Goal: Check status: Verify the current state of an ongoing process or item

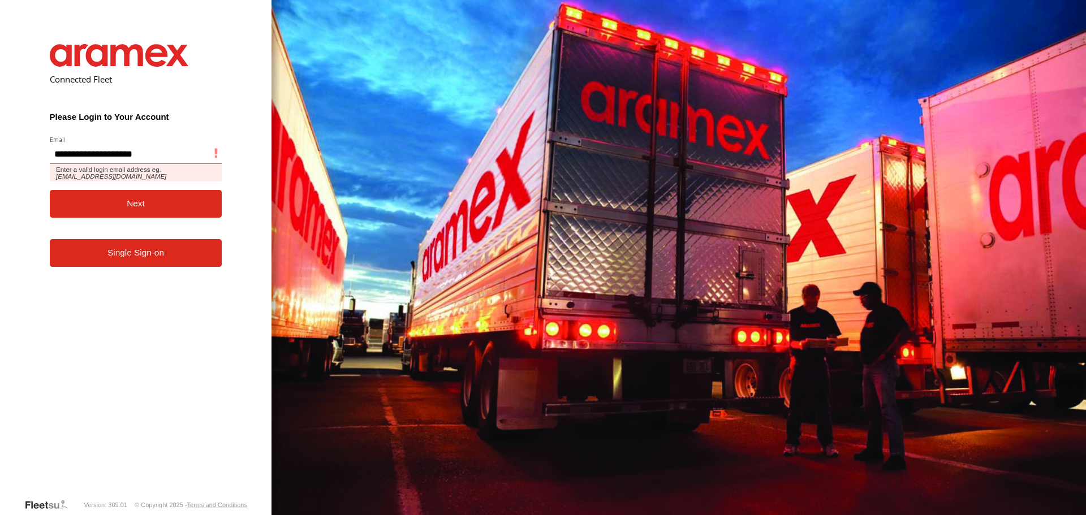
type input "**********"
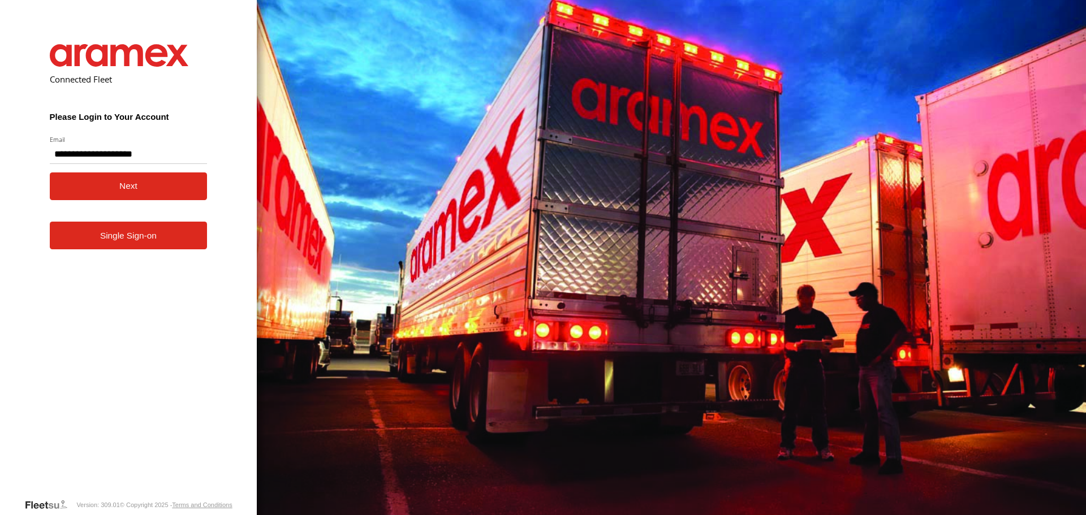
click at [91, 182] on button "Next" at bounding box center [129, 187] width 158 height 28
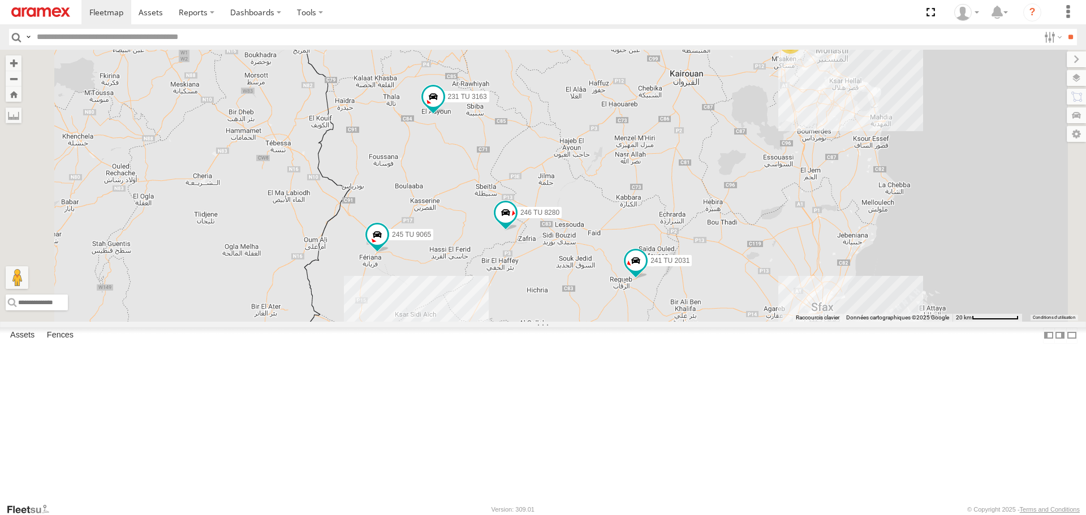
drag, startPoint x: 522, startPoint y: 351, endPoint x: 566, endPoint y: 386, distance: 56.8
click at [566, 321] on div "231 TU 3163 245 TU 9065 246 TU 8280 241 TU 2031 2 2" at bounding box center [543, 186] width 1086 height 272
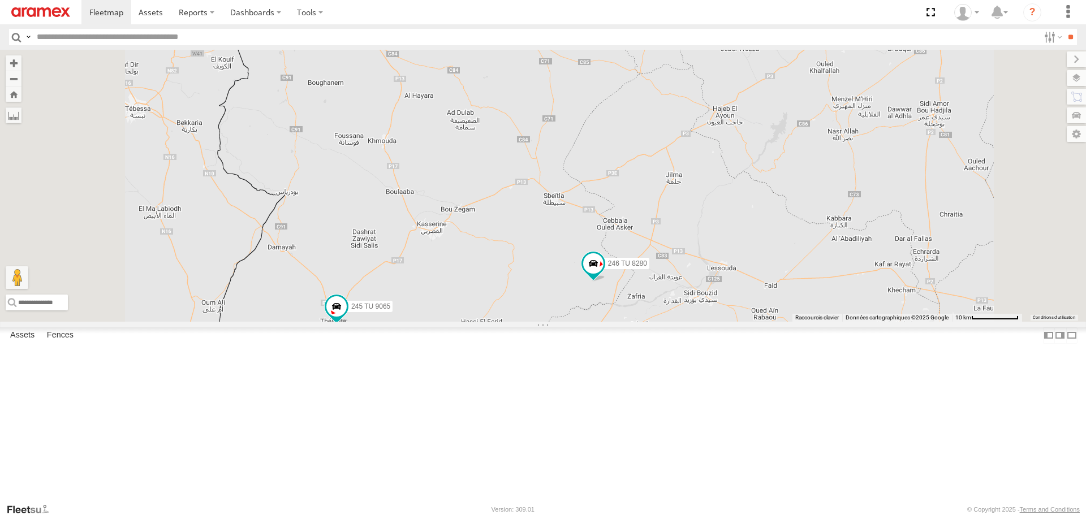
drag, startPoint x: 538, startPoint y: 325, endPoint x: 594, endPoint y: 235, distance: 105.5
click at [591, 238] on div "231 TU 3163 245 TU 9065 246 TU 8280 241 TU 2031" at bounding box center [543, 186] width 1086 height 272
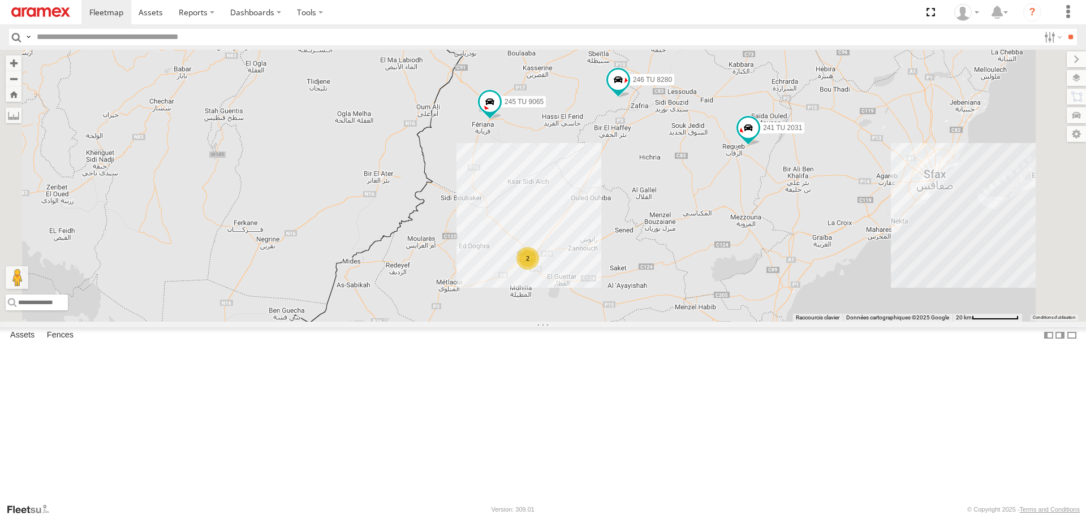
drag, startPoint x: 625, startPoint y: 333, endPoint x: 655, endPoint y: 258, distance: 80.5
click at [653, 260] on div "231 TU 3163 245 TU 9065 246 TU 8280 241 TU 2031 2 2" at bounding box center [543, 186] width 1086 height 272
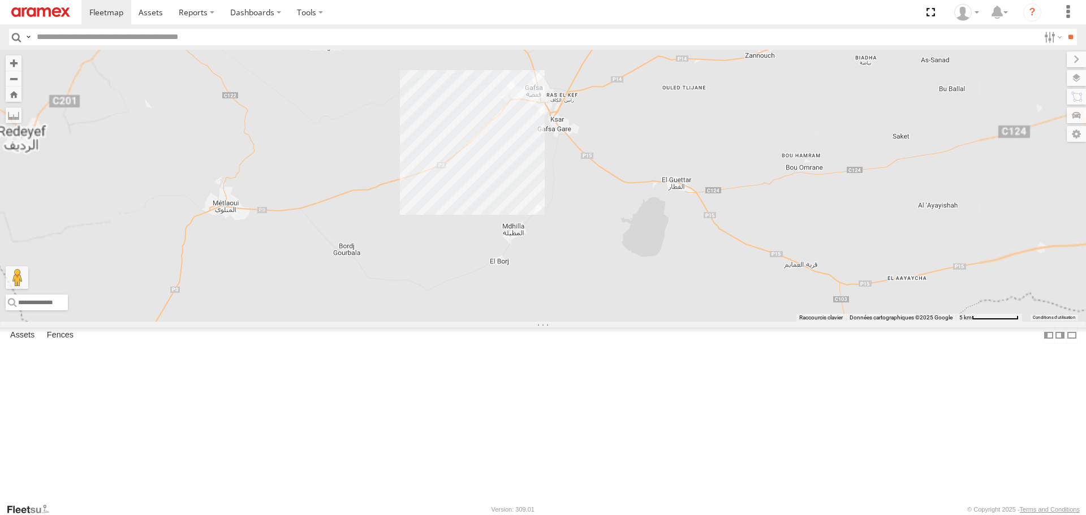
drag, startPoint x: 701, startPoint y: 235, endPoint x: 662, endPoint y: 261, distance: 46.6
click at [684, 245] on div "231 TU 3163 245 TU 9065 246 TU 8280 241 TU 2031" at bounding box center [543, 186] width 1086 height 272
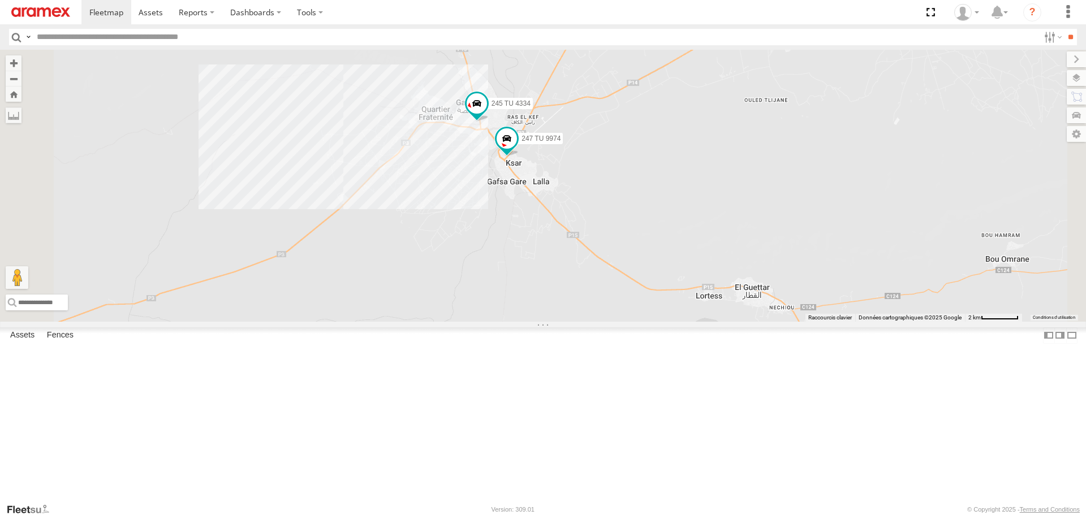
drag, startPoint x: 610, startPoint y: 237, endPoint x: 598, endPoint y: 302, distance: 66.1
click at [598, 299] on div "231 TU 3163 245 TU 9065 246 TU 8280 241 TU 2031 245 TU 4334 247 TU 9974" at bounding box center [543, 186] width 1086 height 272
